Goal: Information Seeking & Learning: Check status

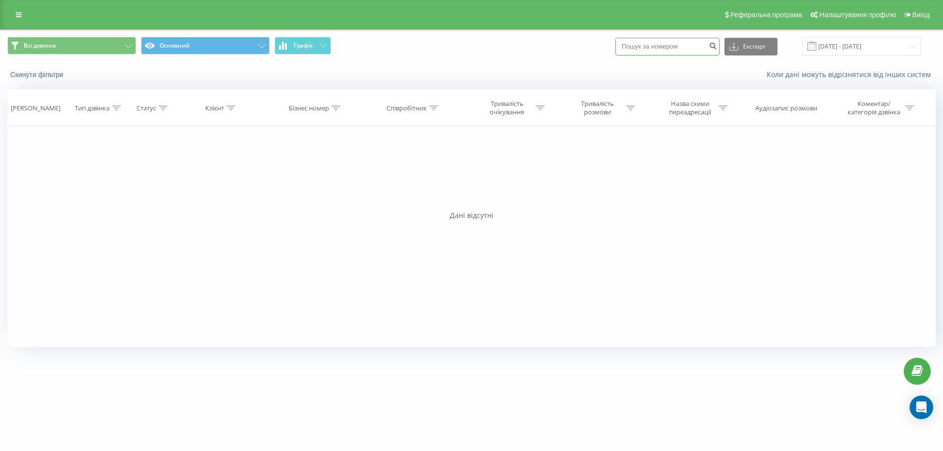
click at [670, 45] on input at bounding box center [667, 47] width 104 height 18
paste input "4917661907119"
type input "4917661907119"
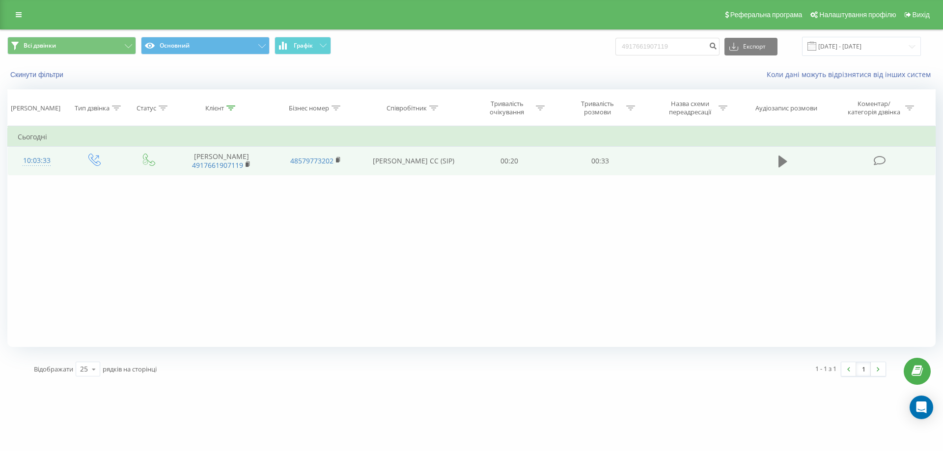
click at [779, 165] on icon at bounding box center [783, 162] width 9 height 12
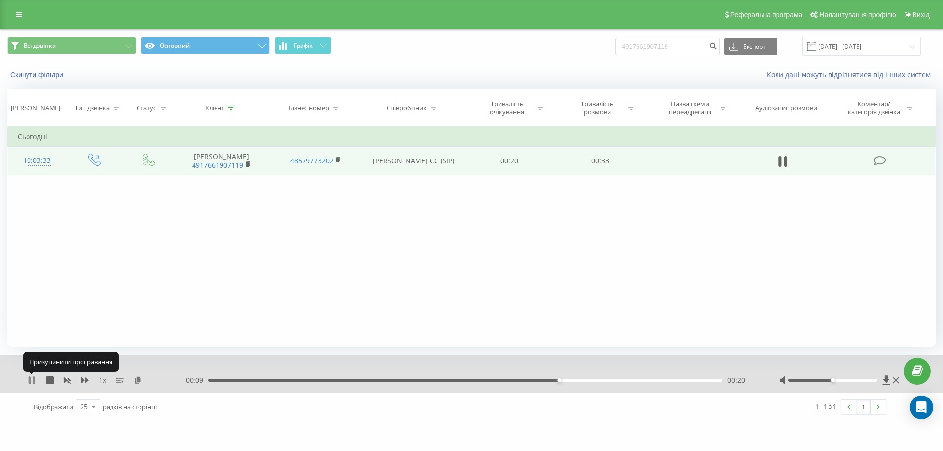
click at [32, 384] on icon at bounding box center [32, 381] width 8 height 8
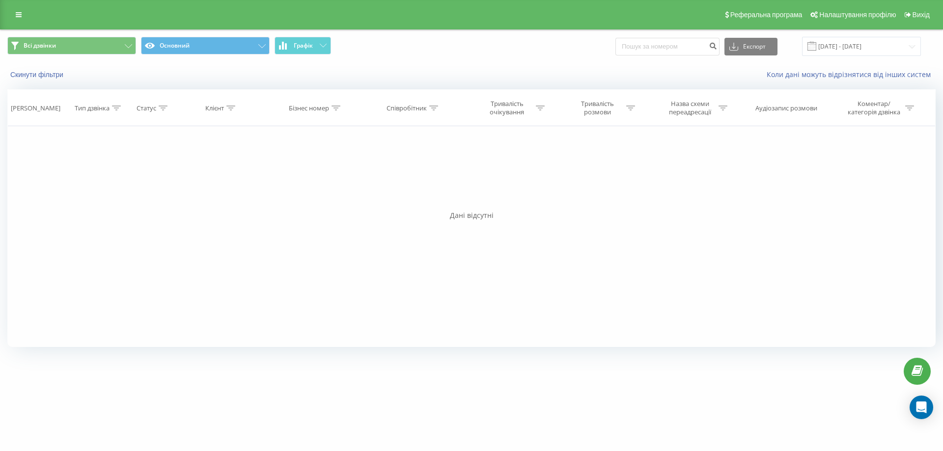
click at [816, 44] on span at bounding box center [812, 46] width 9 height 9
click at [827, 47] on input "[DATE] - [DATE]" at bounding box center [861, 46] width 119 height 19
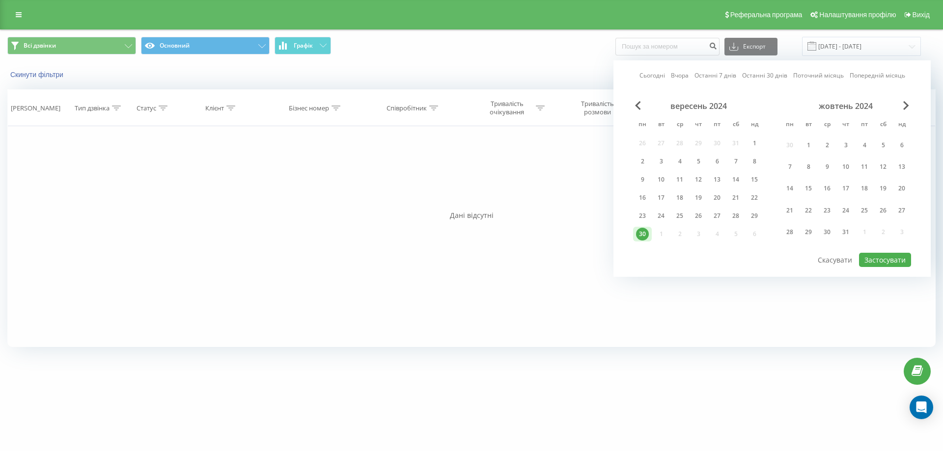
click at [654, 77] on link "Сьогодні" at bounding box center [653, 75] width 26 height 9
click at [871, 262] on button "Застосувати" at bounding box center [885, 260] width 52 height 14
type input "[DATE] - [DATE]"
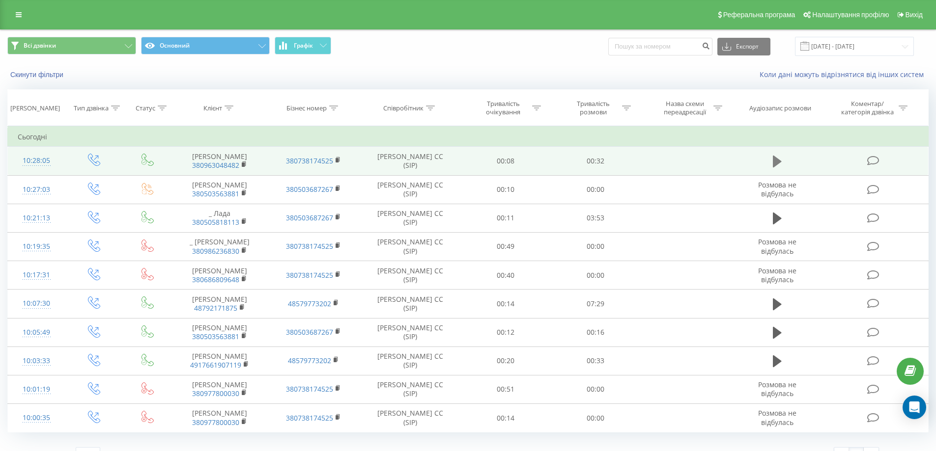
click at [775, 161] on icon at bounding box center [777, 162] width 9 height 12
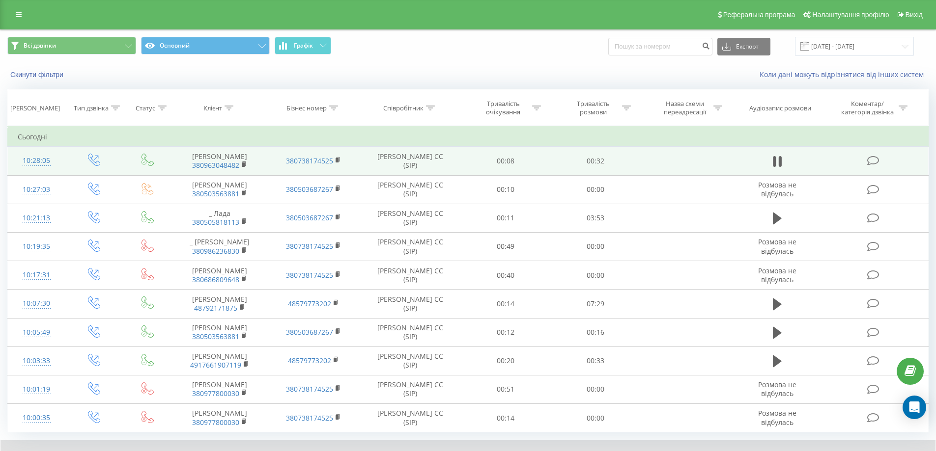
click at [775, 161] on icon at bounding box center [774, 161] width 3 height 11
